Goal: Entertainment & Leisure: Consume media (video, audio)

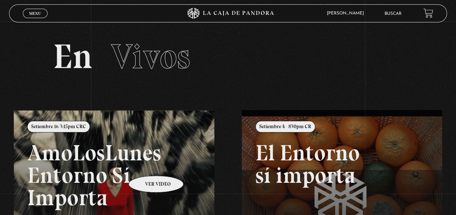
click at [146, 165] on link at bounding box center [242, 217] width 456 height 215
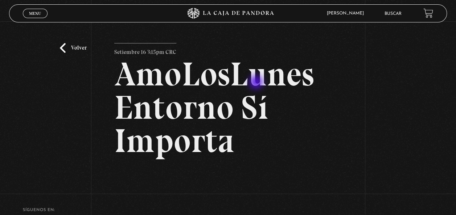
click at [257, 83] on h2 "AmoLosLunes Entorno Sí Importa" at bounding box center [228, 108] width 228 height 100
click at [37, 17] on link "Menu Cerrar" at bounding box center [35, 13] width 25 height 9
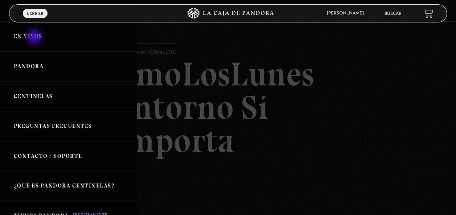
click at [35, 38] on link "En vivos" at bounding box center [68, 36] width 137 height 30
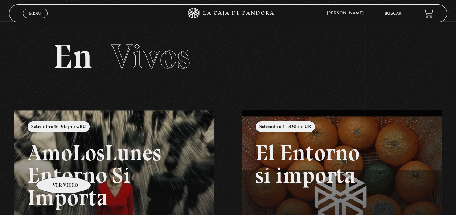
click at [54, 166] on link at bounding box center [242, 217] width 456 height 215
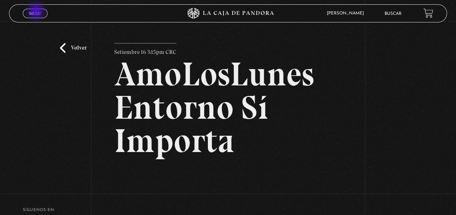
click at [37, 12] on span "Menu" at bounding box center [35, 13] width 12 height 4
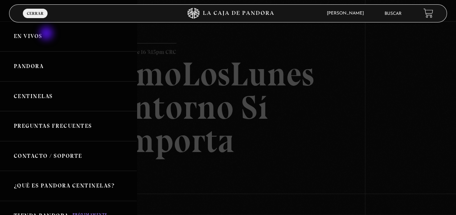
click at [47, 34] on link "En vivos" at bounding box center [68, 36] width 137 height 30
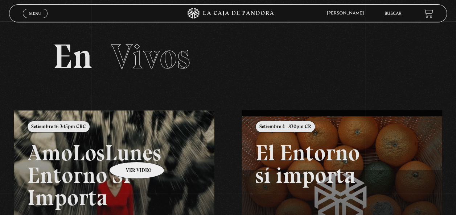
click at [127, 151] on link at bounding box center [242, 217] width 456 height 215
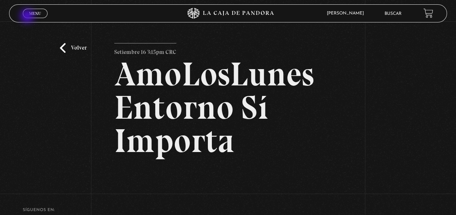
click at [28, 17] on link "Menu Cerrar" at bounding box center [35, 13] width 25 height 9
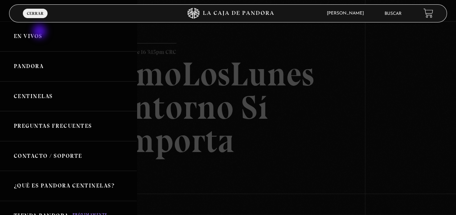
click at [40, 32] on link "En vivos" at bounding box center [68, 36] width 137 height 30
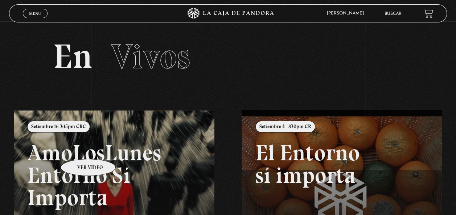
click at [79, 148] on link at bounding box center [242, 217] width 456 height 215
